Goal: Information Seeking & Learning: Learn about a topic

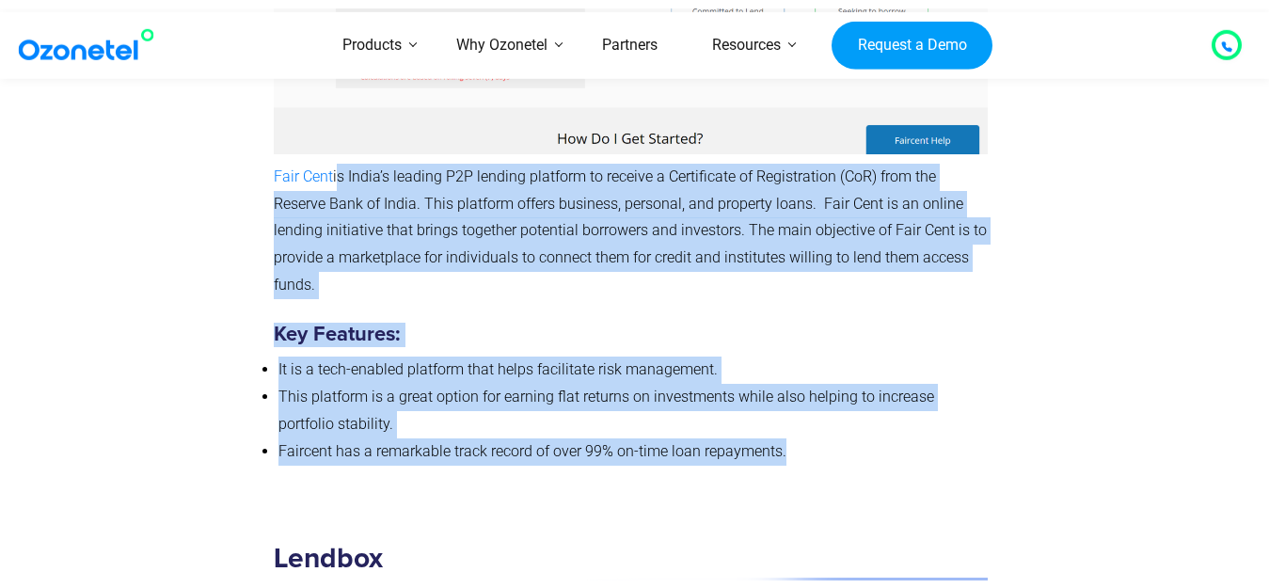
scroll to position [4302, 0]
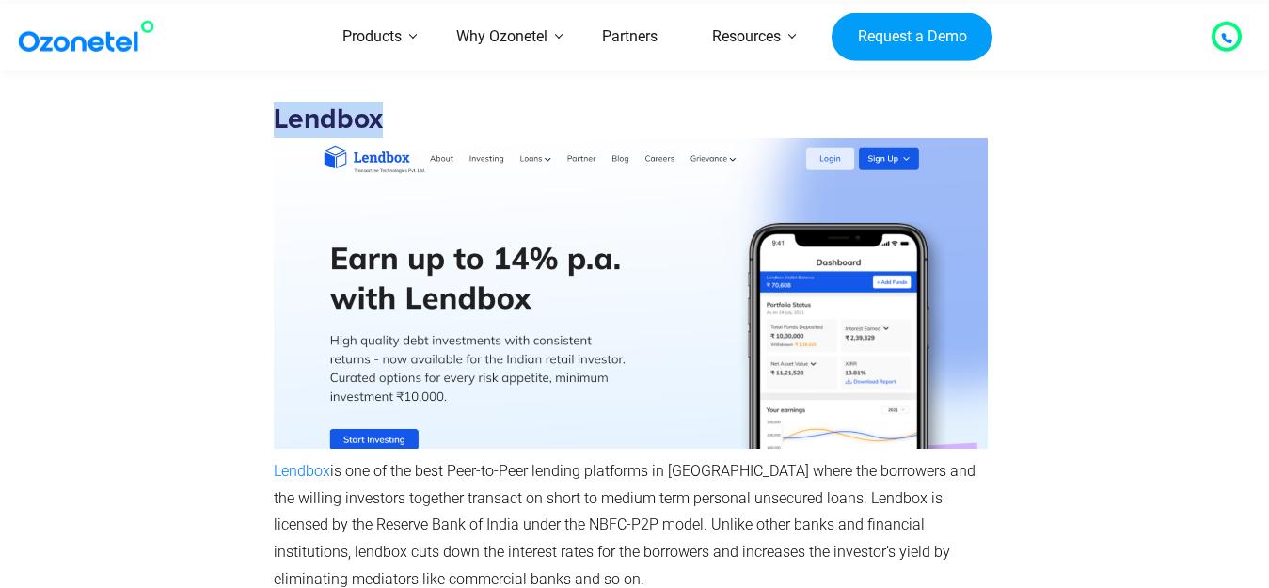
drag, startPoint x: 274, startPoint y: 122, endPoint x: 396, endPoint y: 131, distance: 122.6
click at [397, 131] on h3 "Lendbox" at bounding box center [631, 275] width 714 height 346
copy strong "Lendbox"
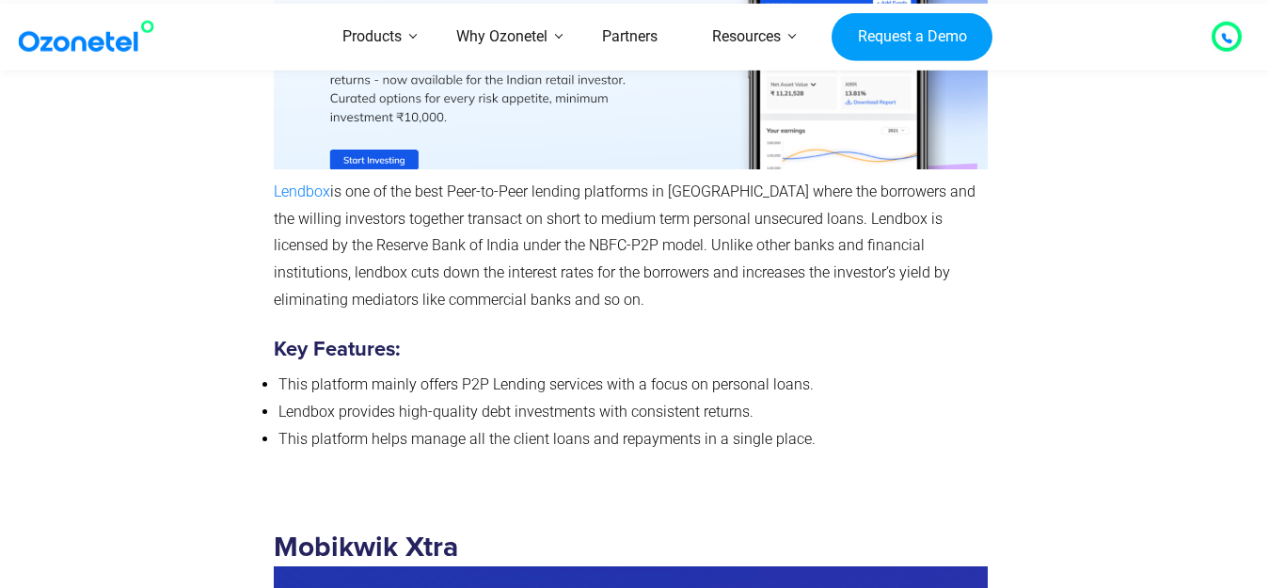
scroll to position [4556, 0]
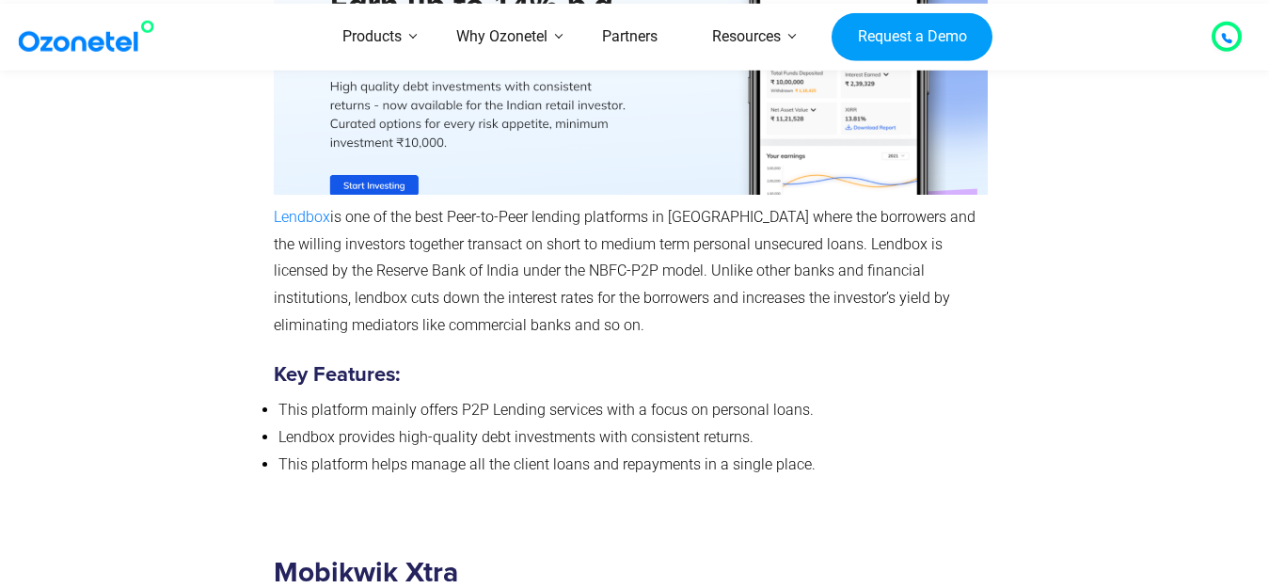
click at [331, 216] on span "is one of the best Peer-to-Peer lending platforms in [GEOGRAPHIC_DATA] where th…" at bounding box center [625, 271] width 702 height 126
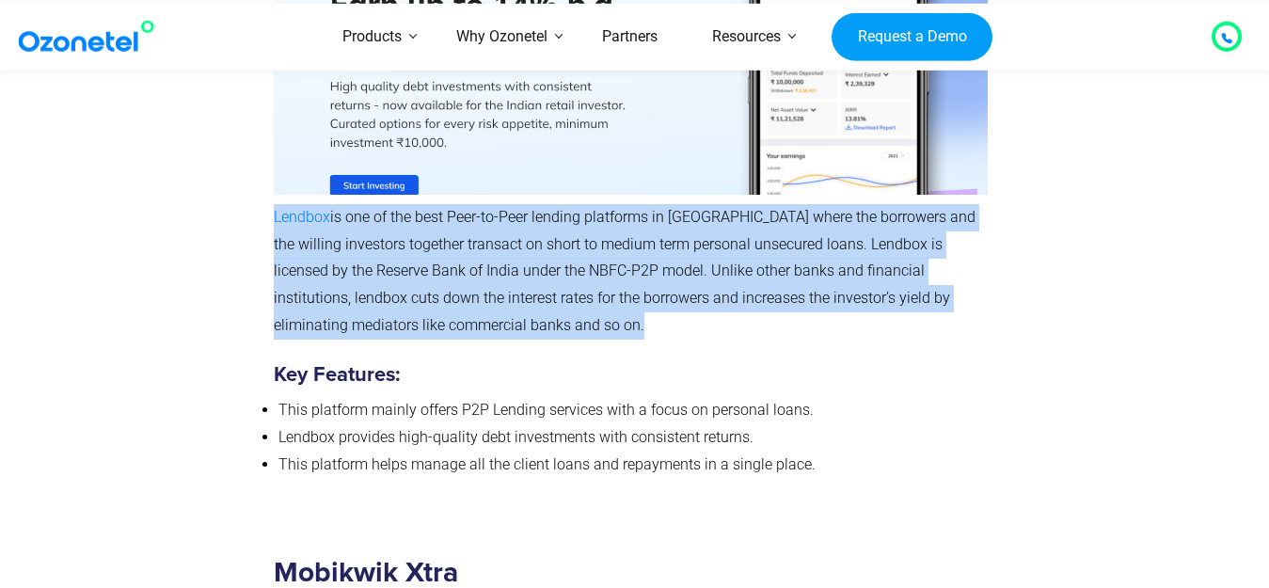
drag, startPoint x: 331, startPoint y: 216, endPoint x: 470, endPoint y: 263, distance: 146.9
click at [470, 263] on span "is one of the best Peer-to-Peer lending platforms in [GEOGRAPHIC_DATA] where th…" at bounding box center [625, 271] width 702 height 126
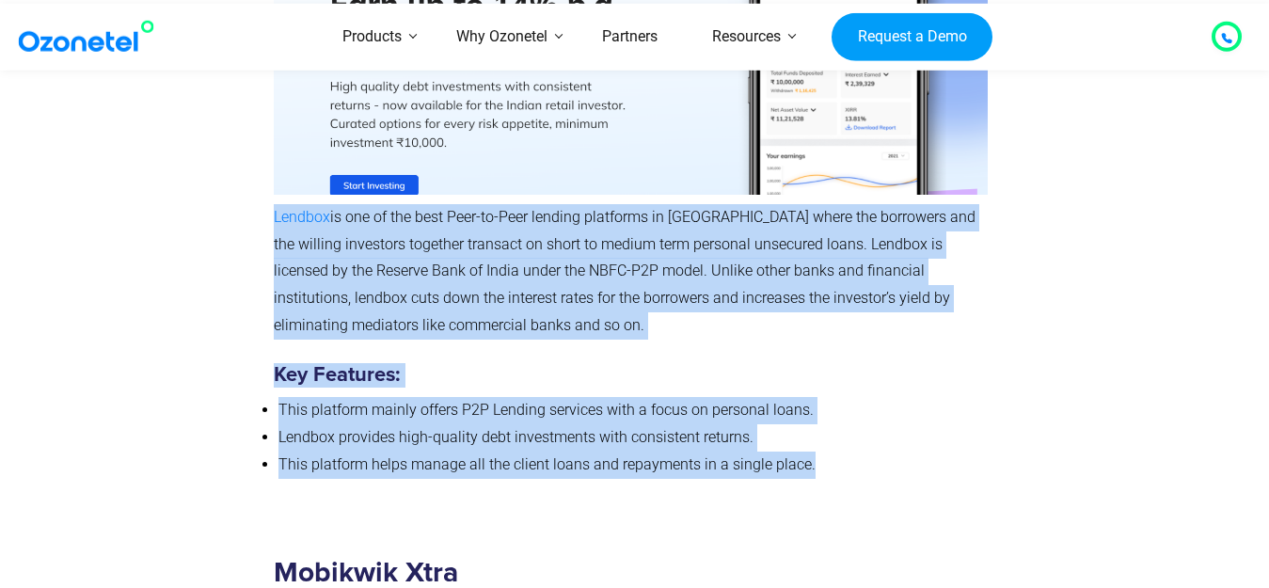
copy div "Lendbox is one of the best Peer-to-Peer lending platforms in India where the bo…"
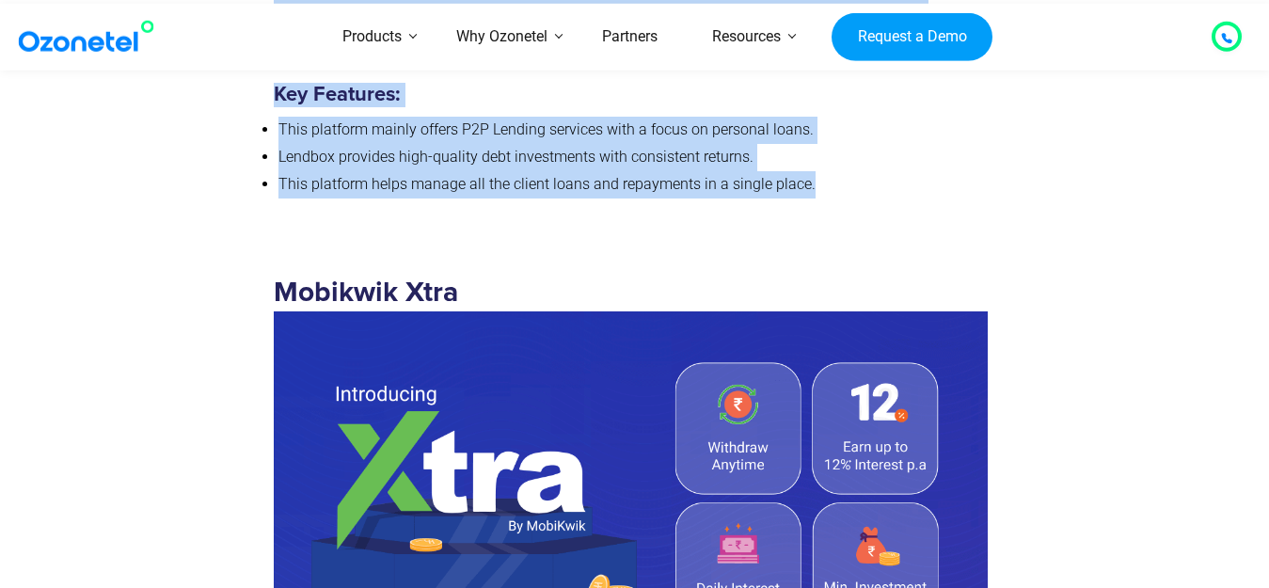
scroll to position [5015, 0]
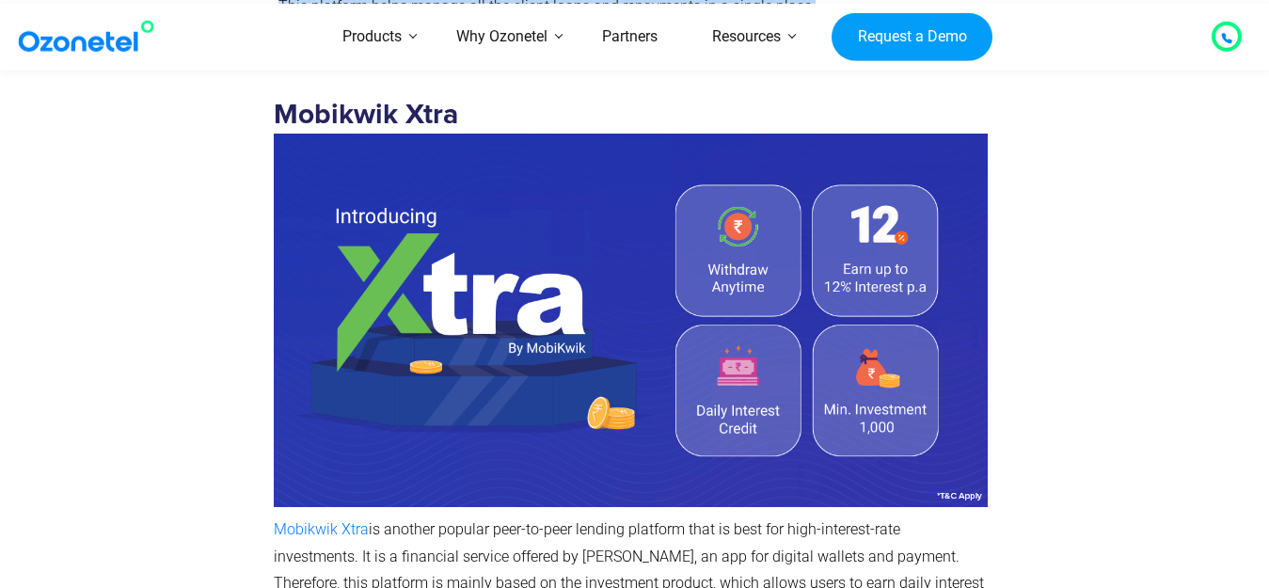
click at [285, 112] on strong "Mobikwik Xtra" at bounding box center [635, 217] width 723 height 232
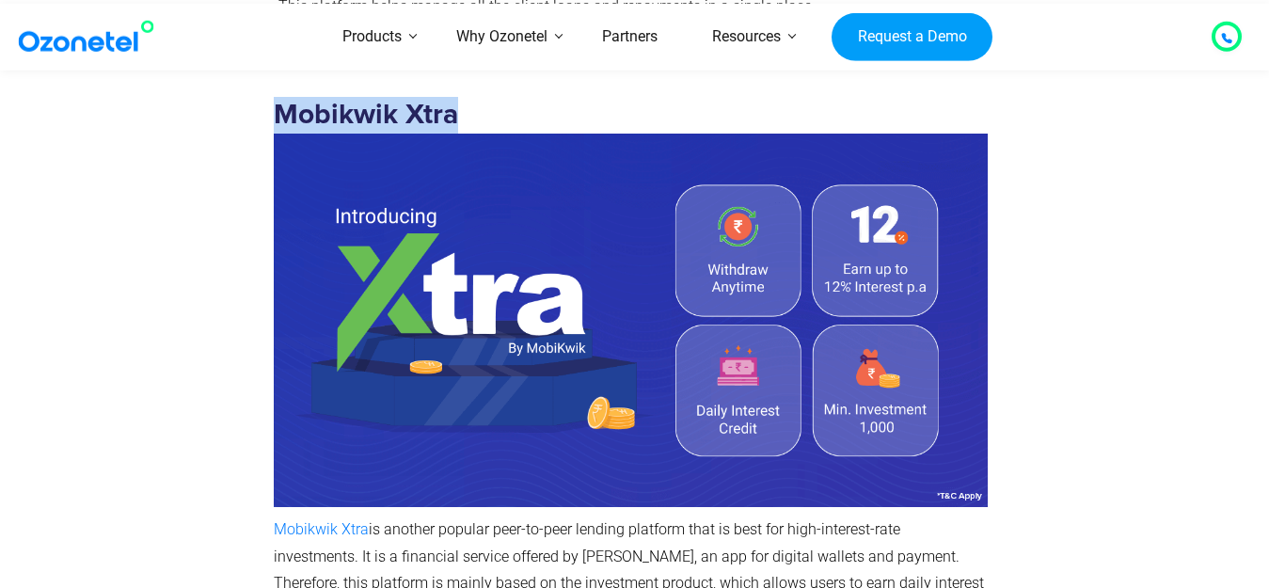
drag, startPoint x: 285, startPoint y: 112, endPoint x: 426, endPoint y: 132, distance: 142.5
click at [426, 132] on h3 "Mobikwik Xtra" at bounding box center [631, 302] width 714 height 410
click at [274, 106] on strong "Mobikwik Xtra" at bounding box center [635, 217] width 723 height 232
drag, startPoint x: 274, startPoint y: 106, endPoint x: 452, endPoint y: 124, distance: 179.6
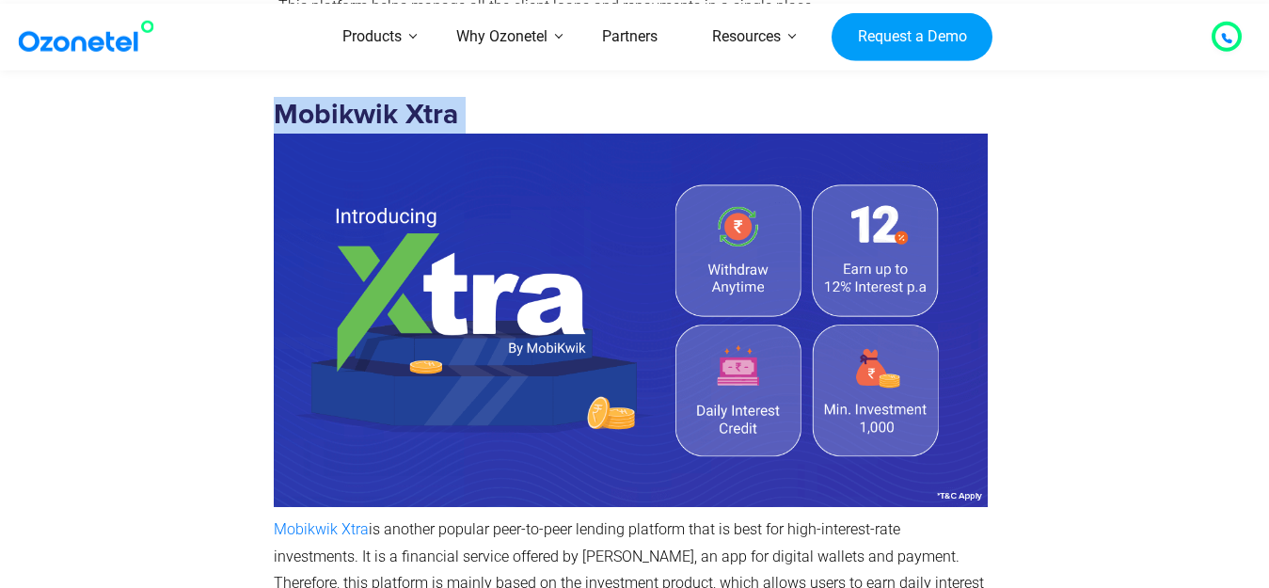
click at [452, 124] on strong "Mobikwik Xtra" at bounding box center [635, 217] width 723 height 232
drag, startPoint x: 278, startPoint y: 117, endPoint x: 472, endPoint y: 129, distance: 194.2
click at [472, 129] on h3 "Mobikwik Xtra" at bounding box center [631, 302] width 714 height 410
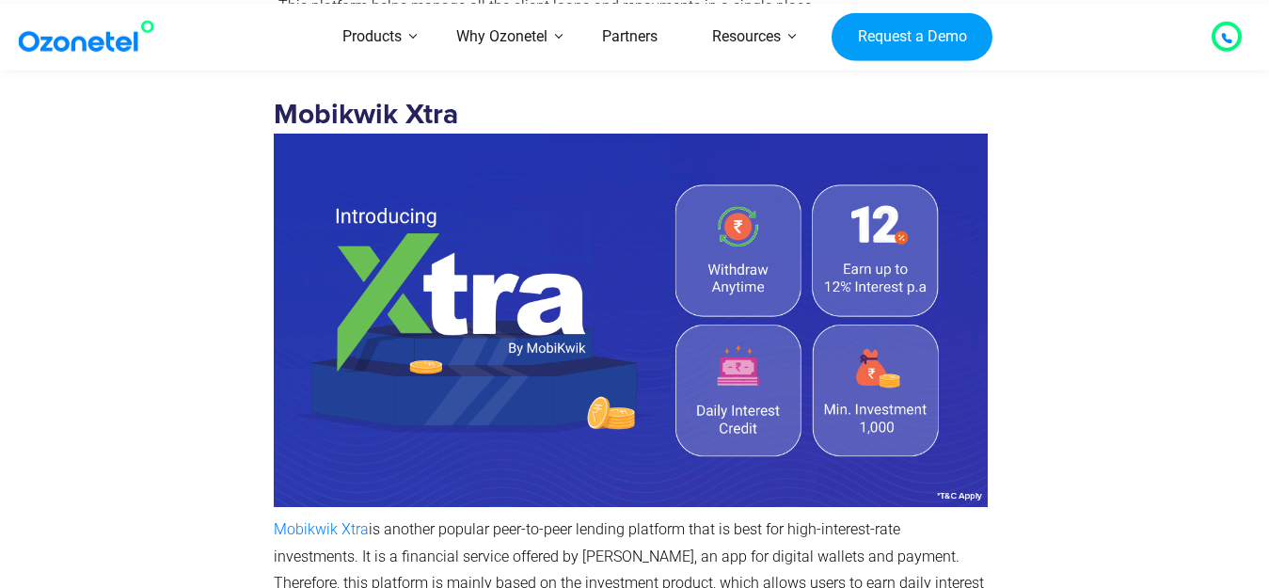
click at [280, 113] on strong "Mobikwik Xtra" at bounding box center [635, 217] width 723 height 232
drag, startPoint x: 404, startPoint y: 113, endPoint x: 459, endPoint y: 113, distance: 54.6
click at [452, 113] on strong "Mobikwik Xtra" at bounding box center [635, 217] width 723 height 232
click at [460, 113] on h3 "Mobikwik Xtra" at bounding box center [631, 302] width 714 height 410
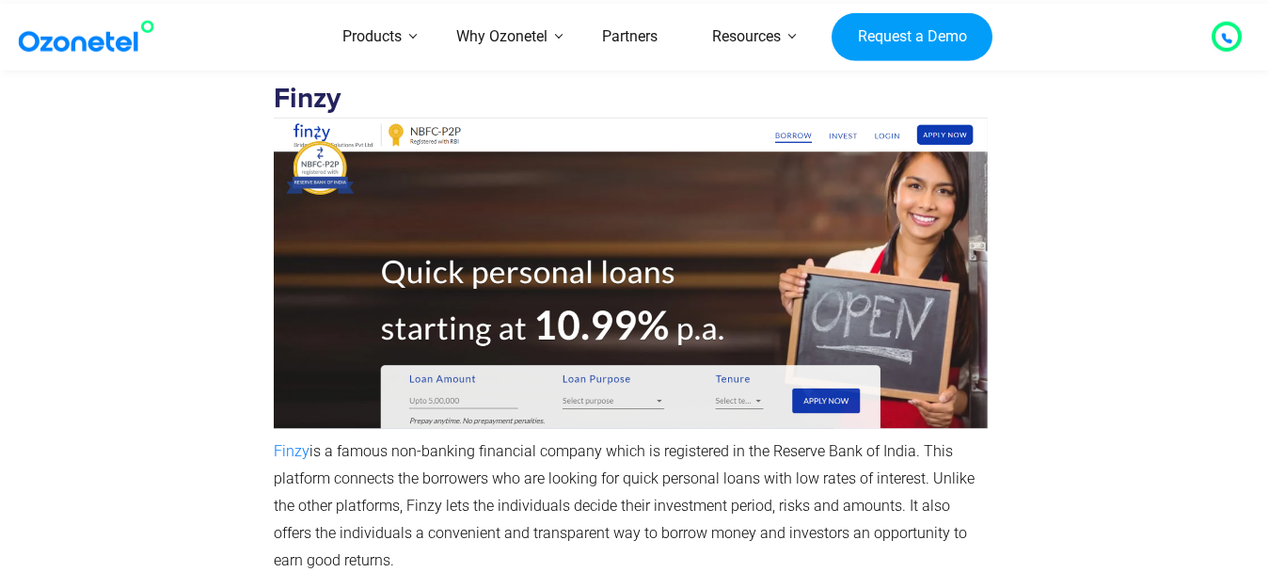
scroll to position [5725, 0]
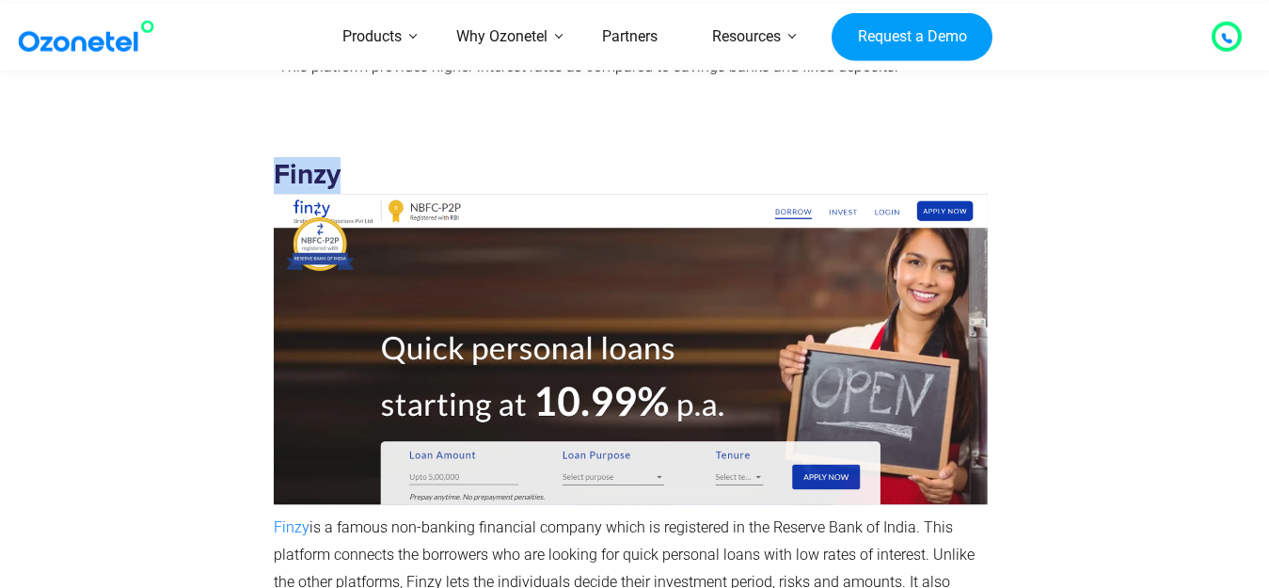
drag, startPoint x: 278, startPoint y: 170, endPoint x: 380, endPoint y: 189, distance: 103.3
click at [380, 189] on h3 "Finzy" at bounding box center [631, 331] width 714 height 349
copy strong "Finzy"
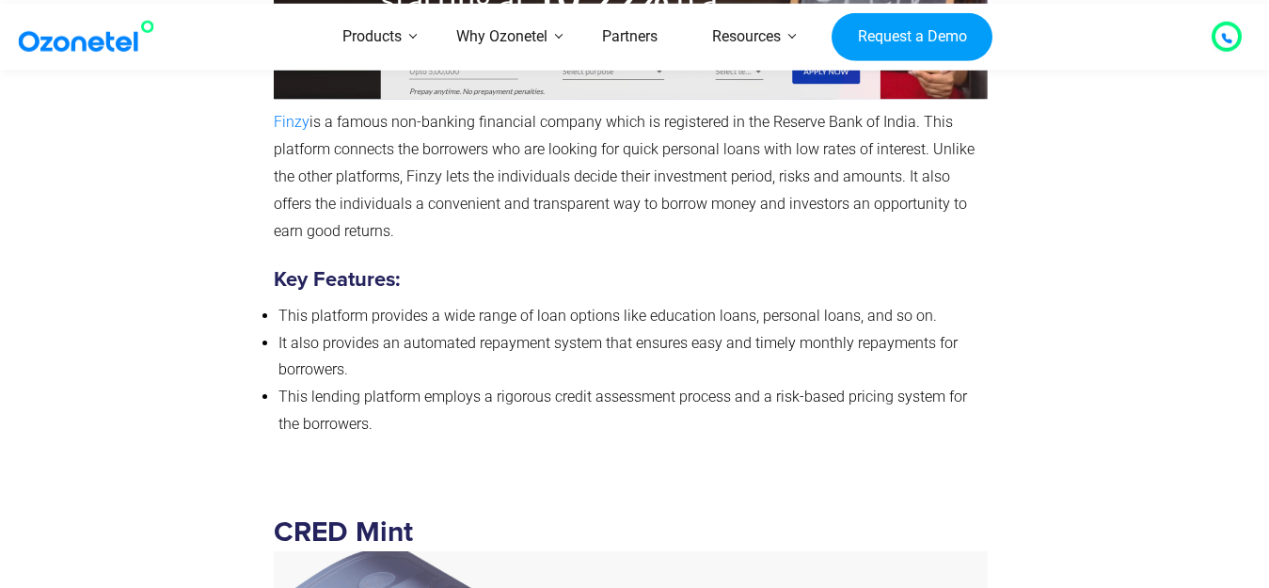
scroll to position [6181, 0]
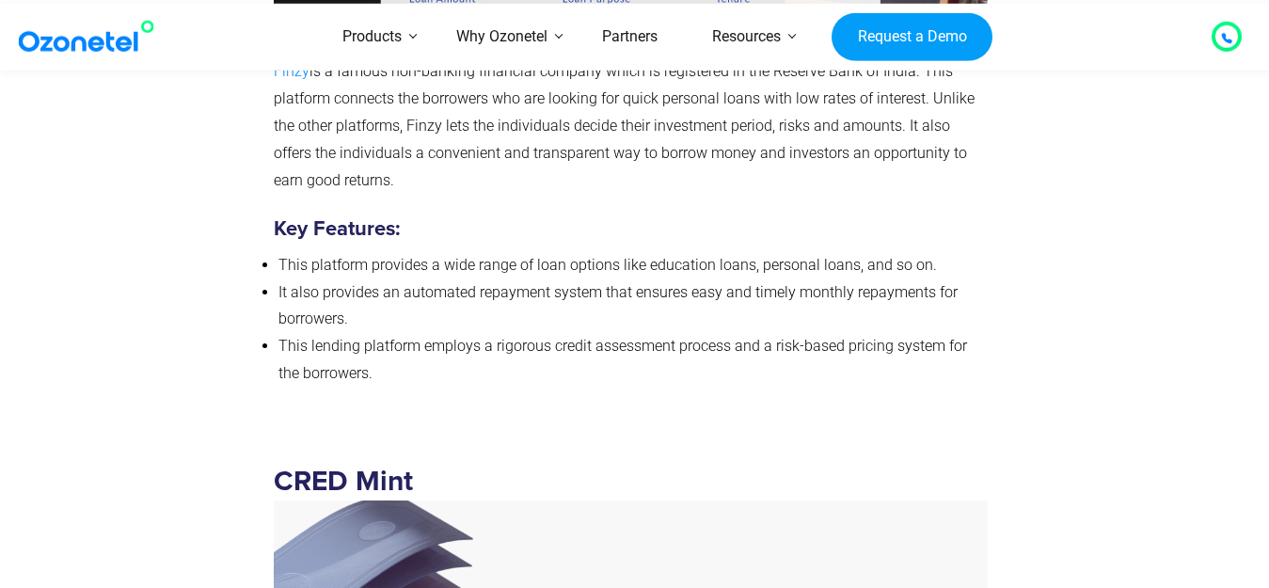
click at [277, 73] on span "Finzy" at bounding box center [292, 71] width 36 height 18
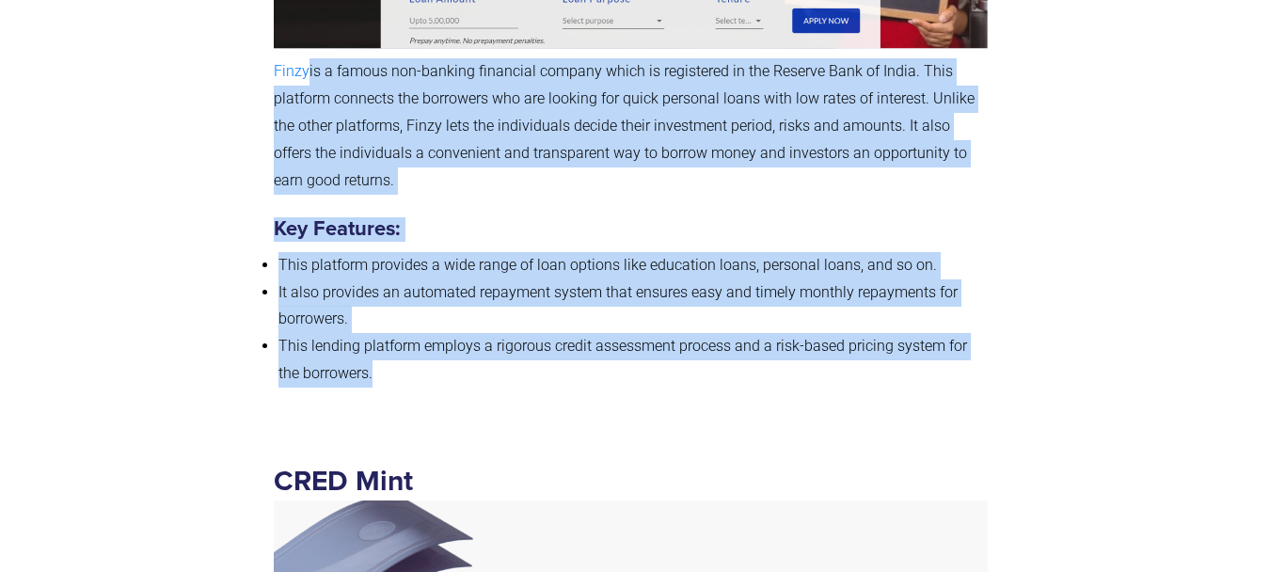
click at [662, 395] on div "Finzy Finzy is a famous non-banking financial company which is registered in th…" at bounding box center [631, 39] width 714 height 725
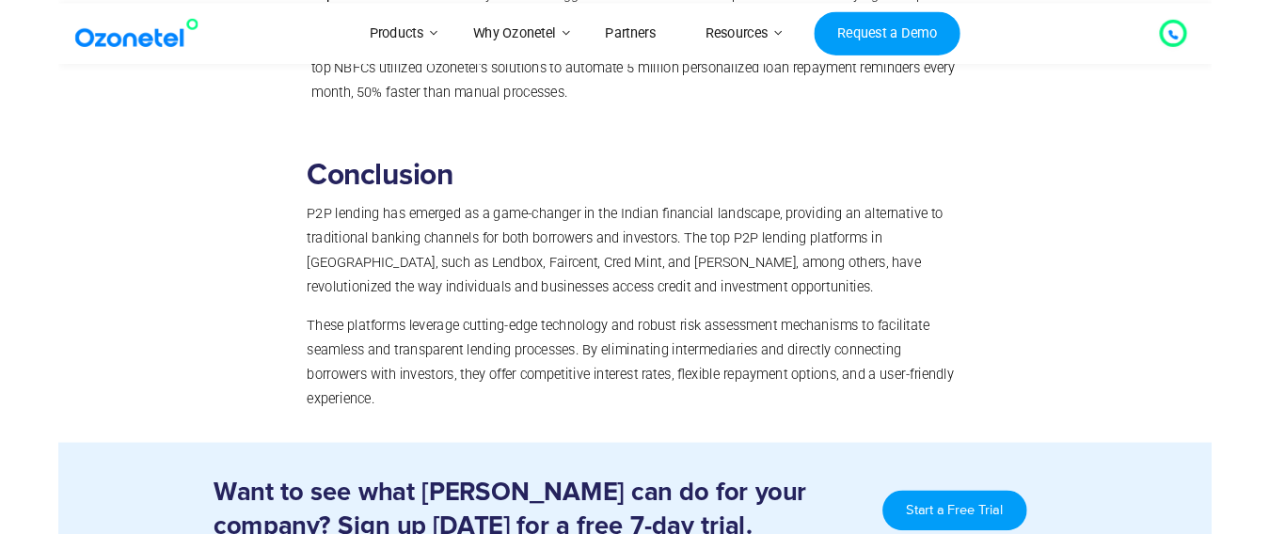
scroll to position [11712, 0]
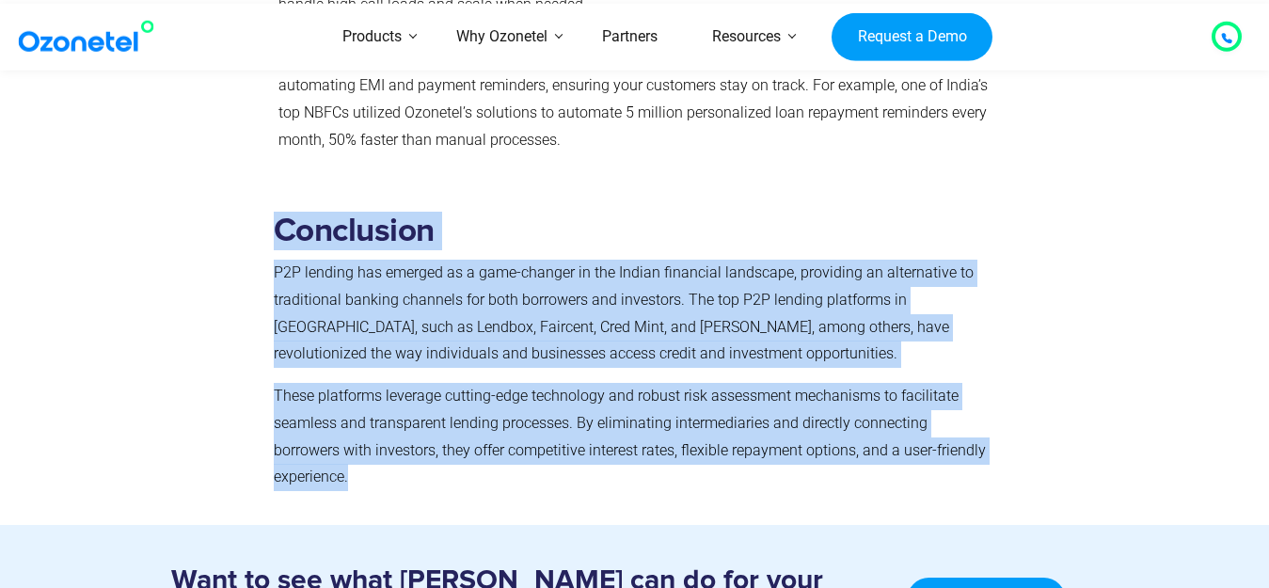
drag, startPoint x: 277, startPoint y: 203, endPoint x: 705, endPoint y: 453, distance: 494.9
click at [705, 453] on div "Conclusion P2P lending has emerged as a game-changer in the Indian financial la…" at bounding box center [631, 352] width 714 height 280
click at [705, 453] on p "These platforms leverage cutting-edge technology and robust risk assessment mec…" at bounding box center [631, 437] width 714 height 108
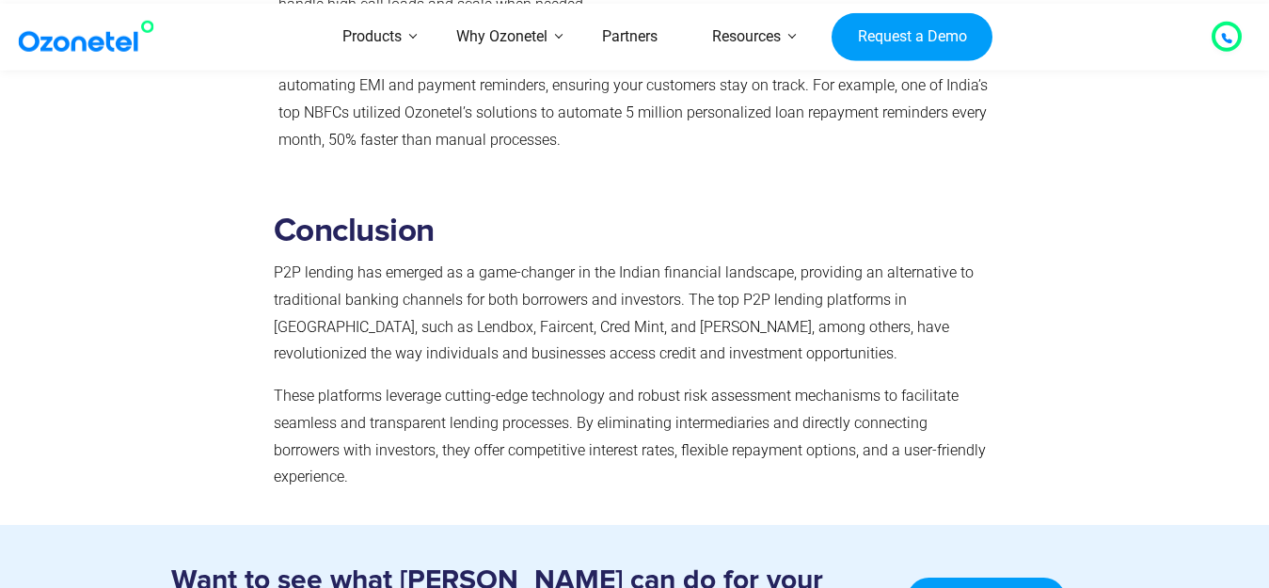
click at [278, 214] on strong "Conclusion" at bounding box center [354, 230] width 161 height 33
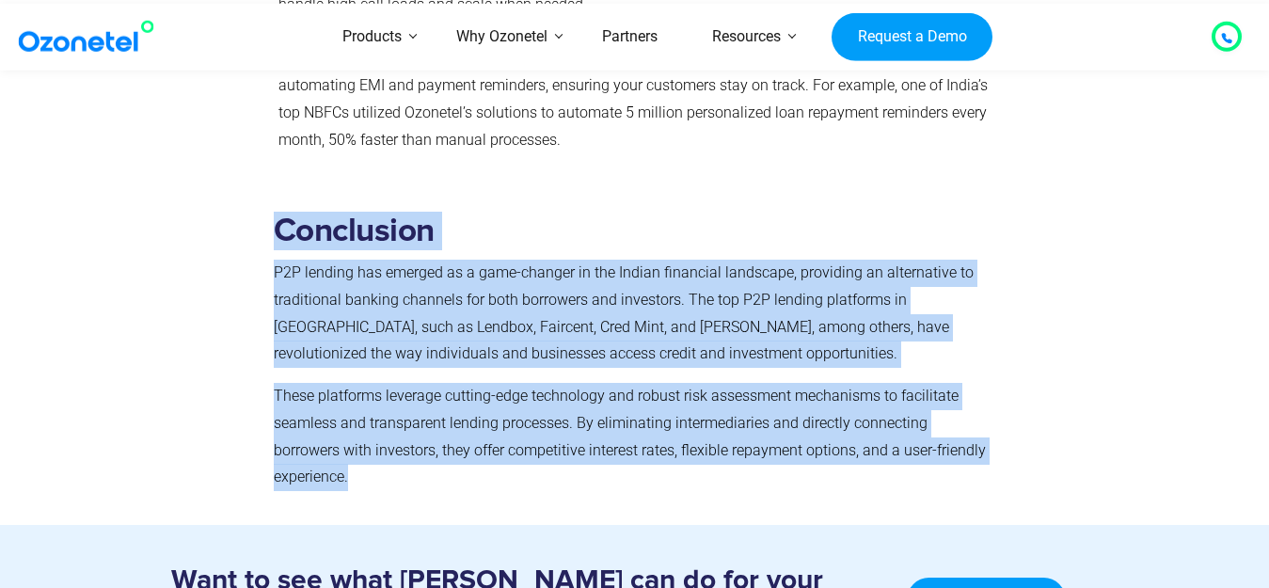
copy div "Conclusion P2P lending has emerged as a game-changer in the Indian financial la…"
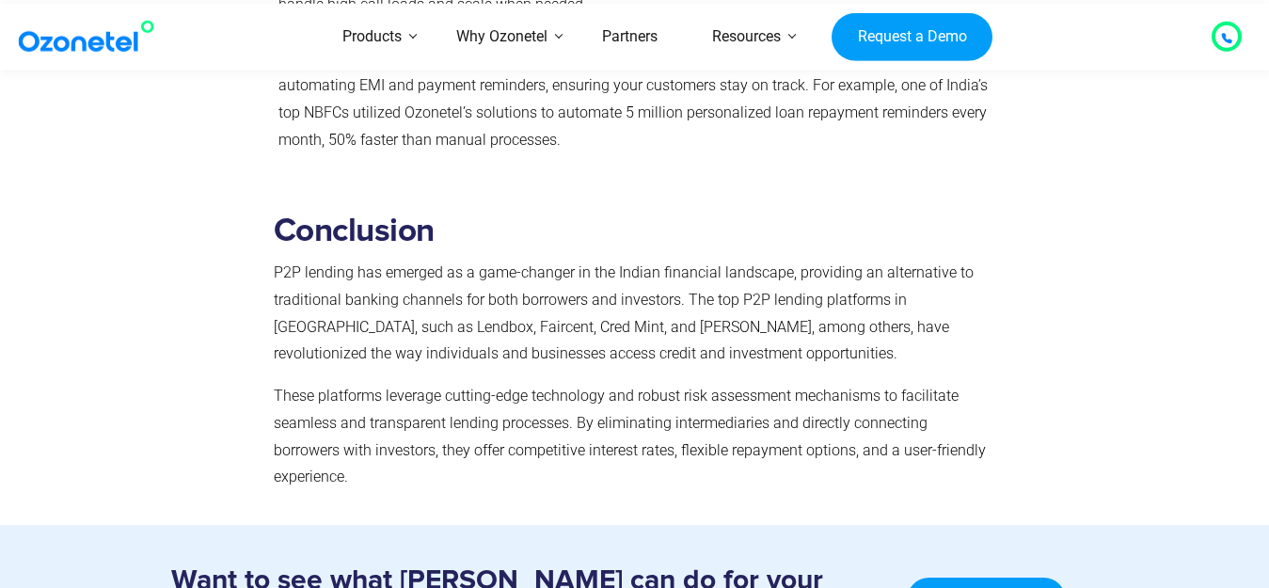
click at [501, 571] on h3 "Want to see what [PERSON_NAME] can do for your company? Sign up [DATE] for a fr…" at bounding box center [529, 599] width 717 height 73
